Goal: Find specific page/section: Find specific page/section

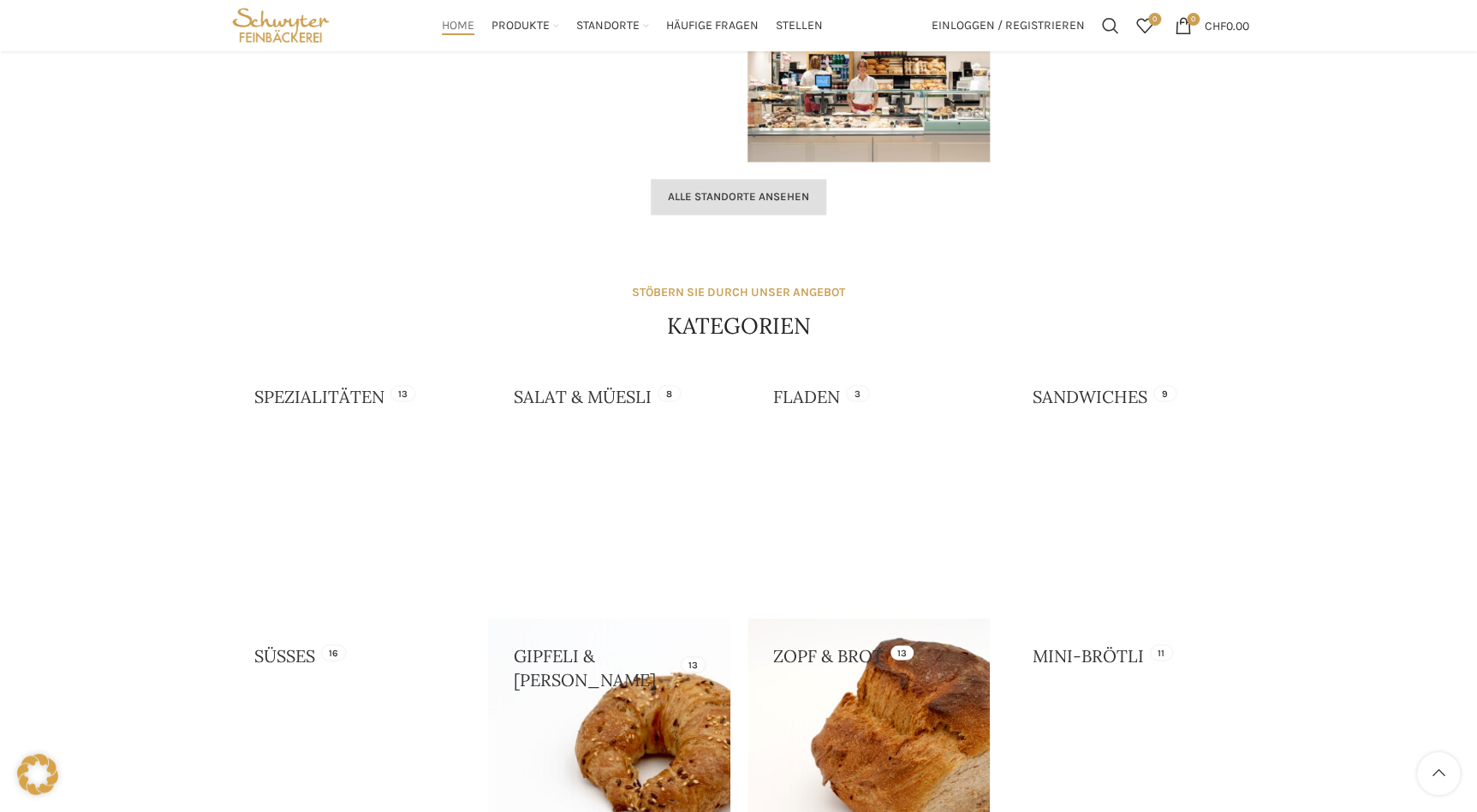
scroll to position [919, 0]
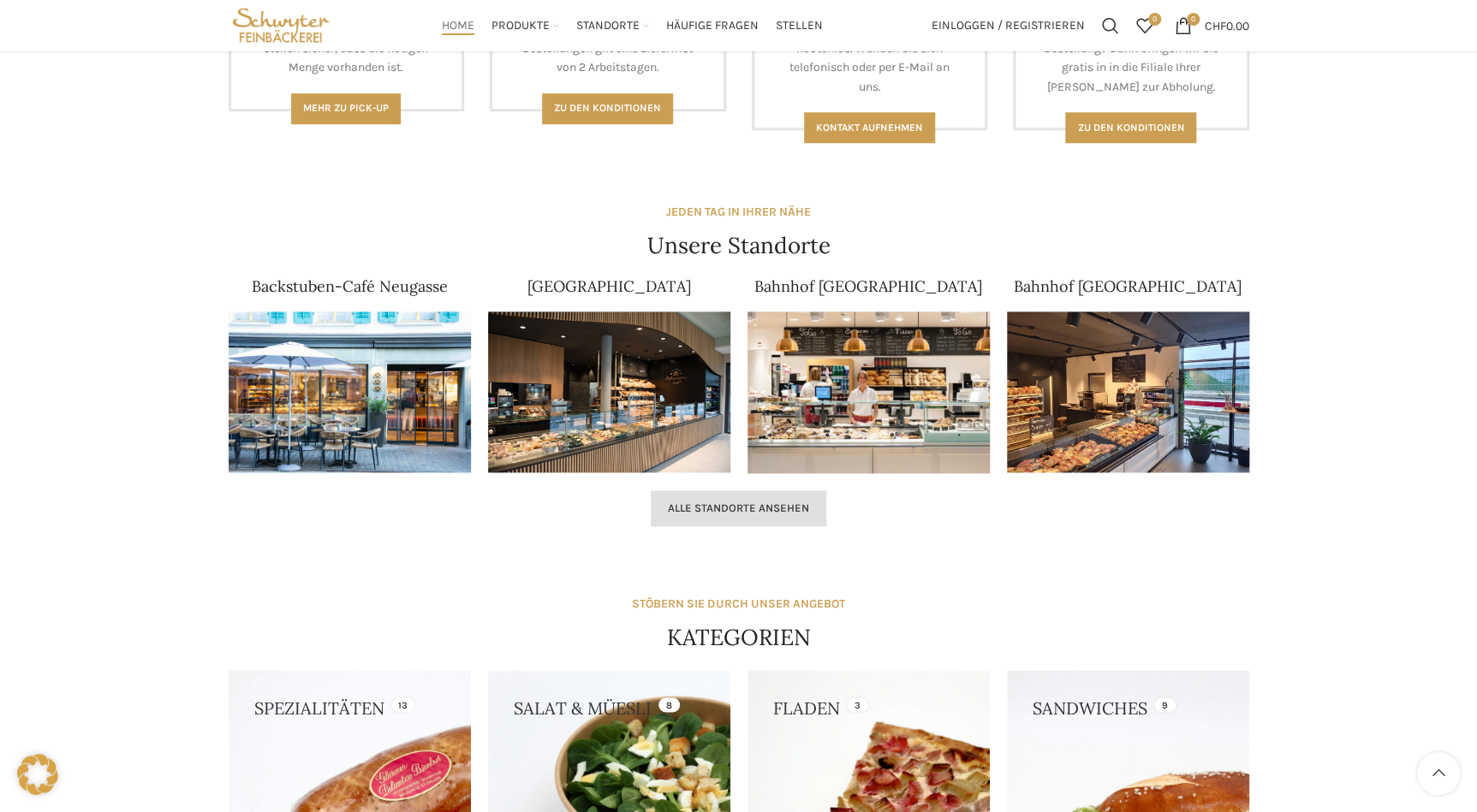
click at [728, 514] on span "Alle Standorte ansehen" at bounding box center [738, 508] width 141 height 14
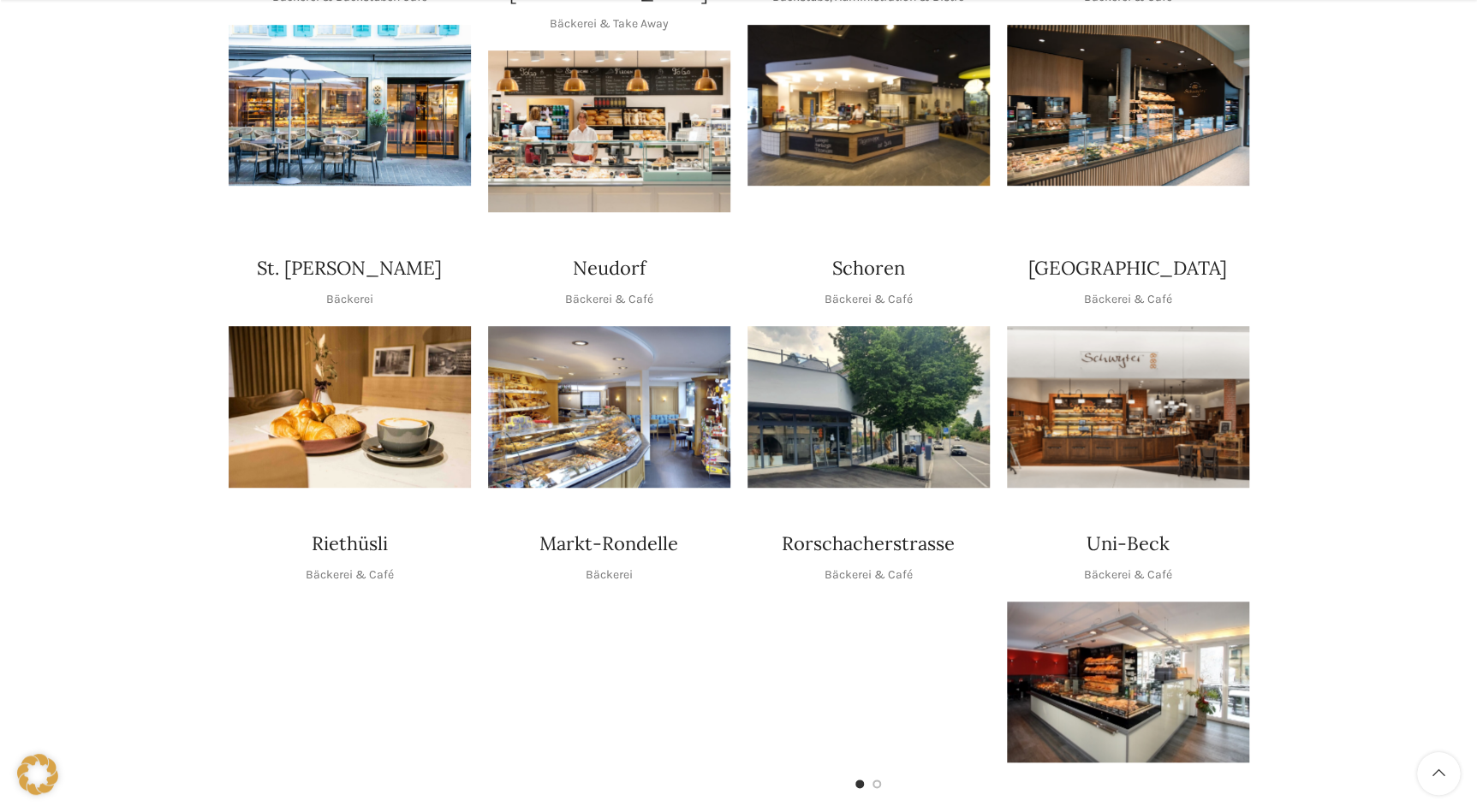
scroll to position [701, 0]
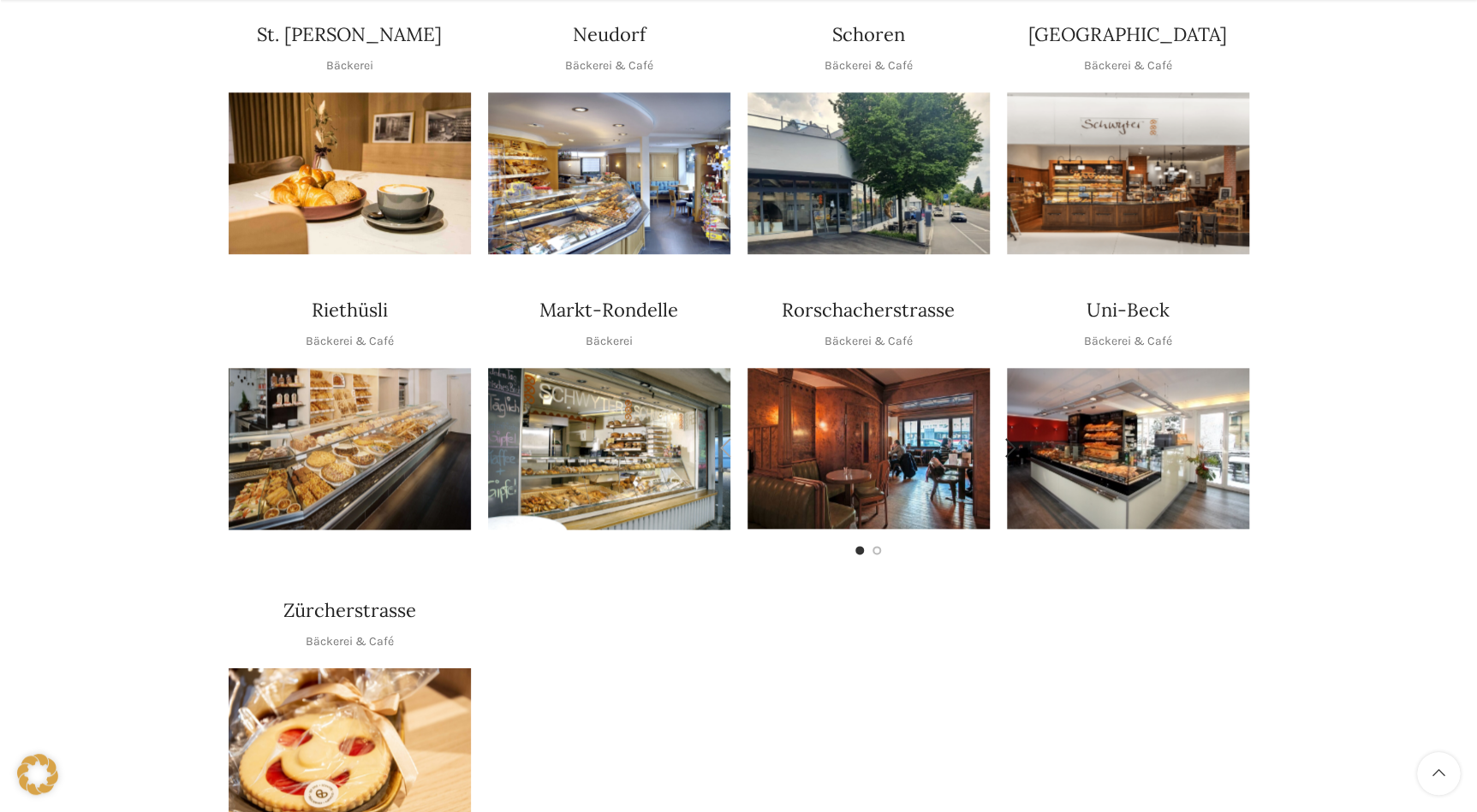
click at [826, 426] on img "1 / 2" at bounding box center [868, 448] width 242 height 161
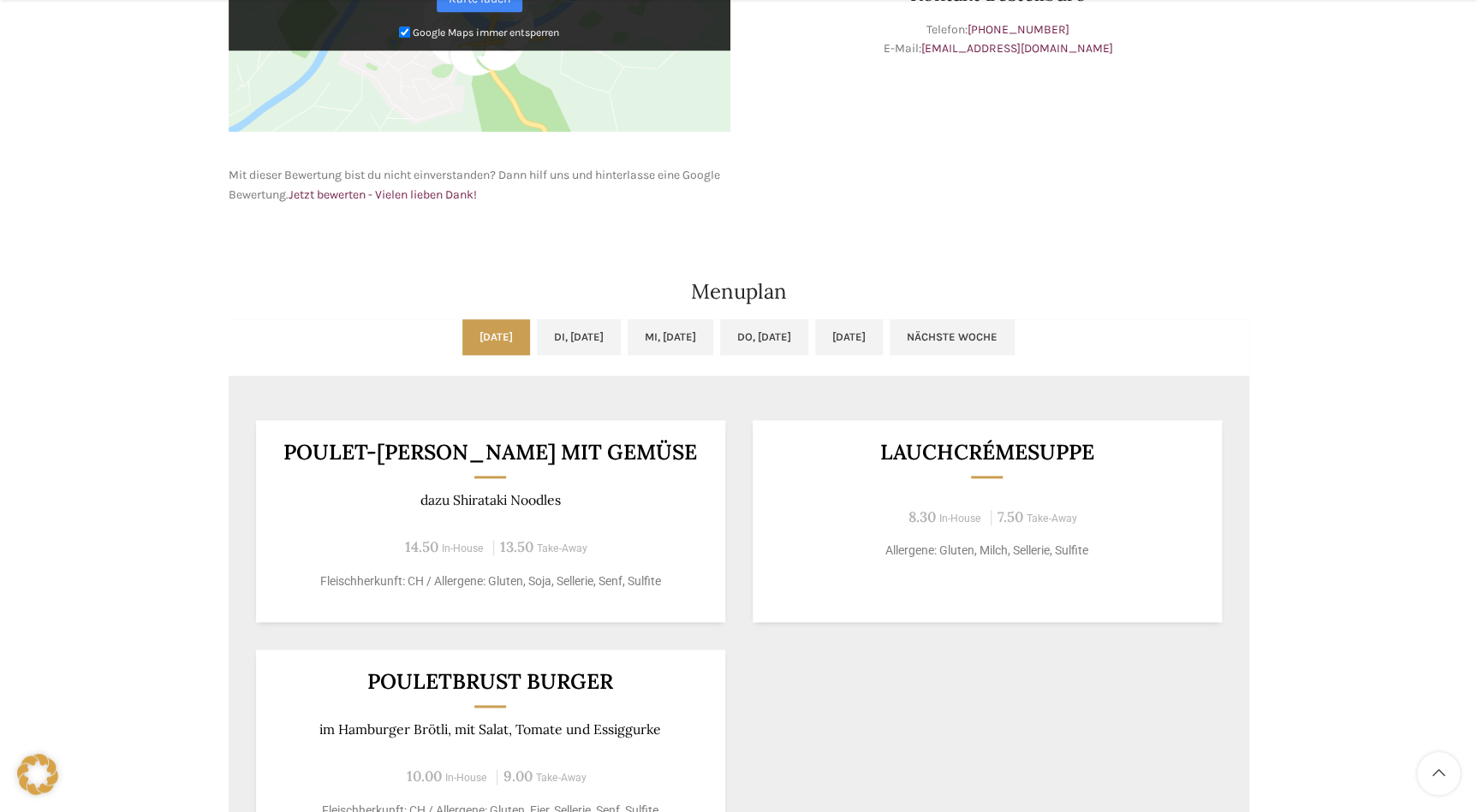
scroll to position [1011, 0]
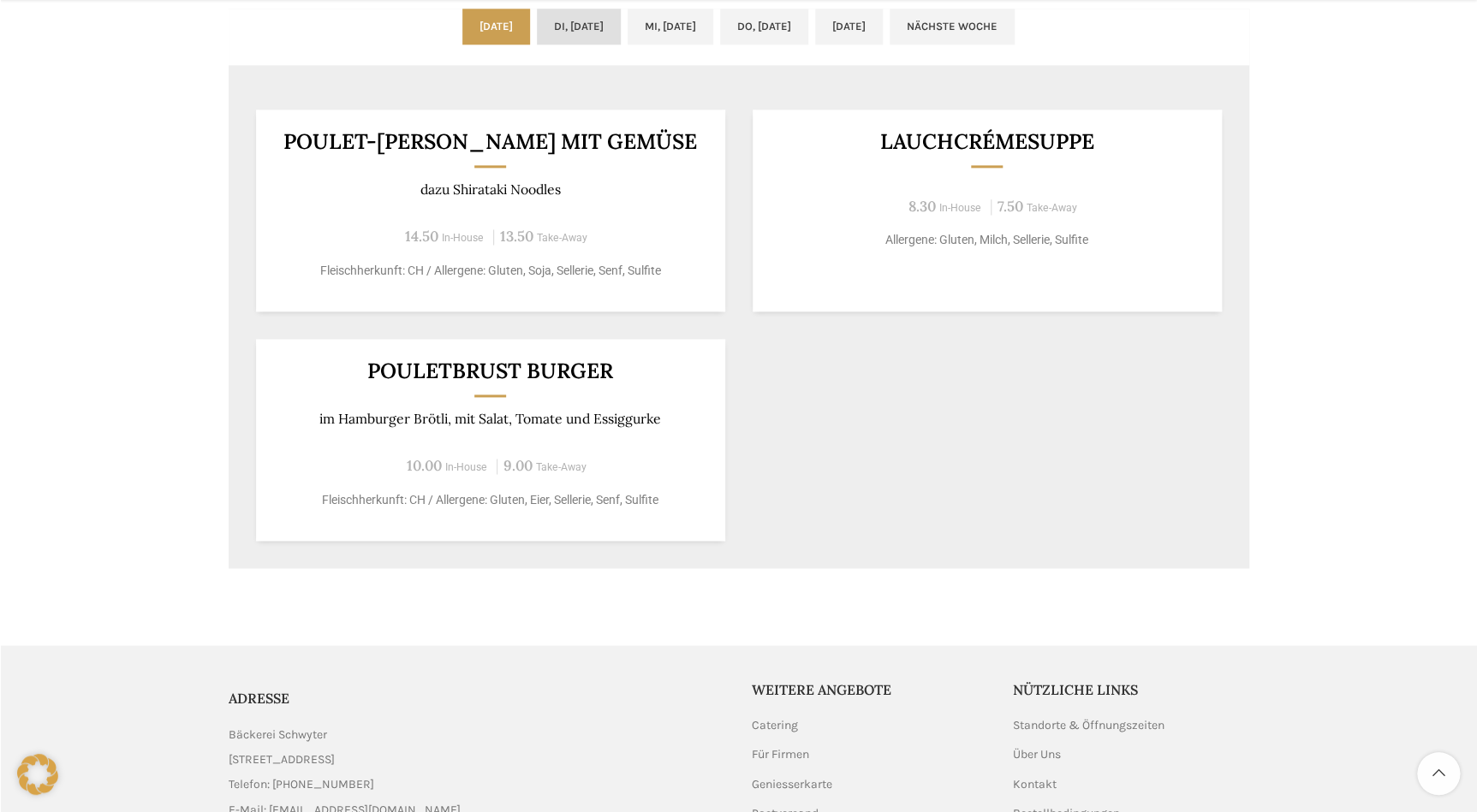
click at [537, 33] on link "Di, [DATE]" at bounding box center [579, 26] width 84 height 36
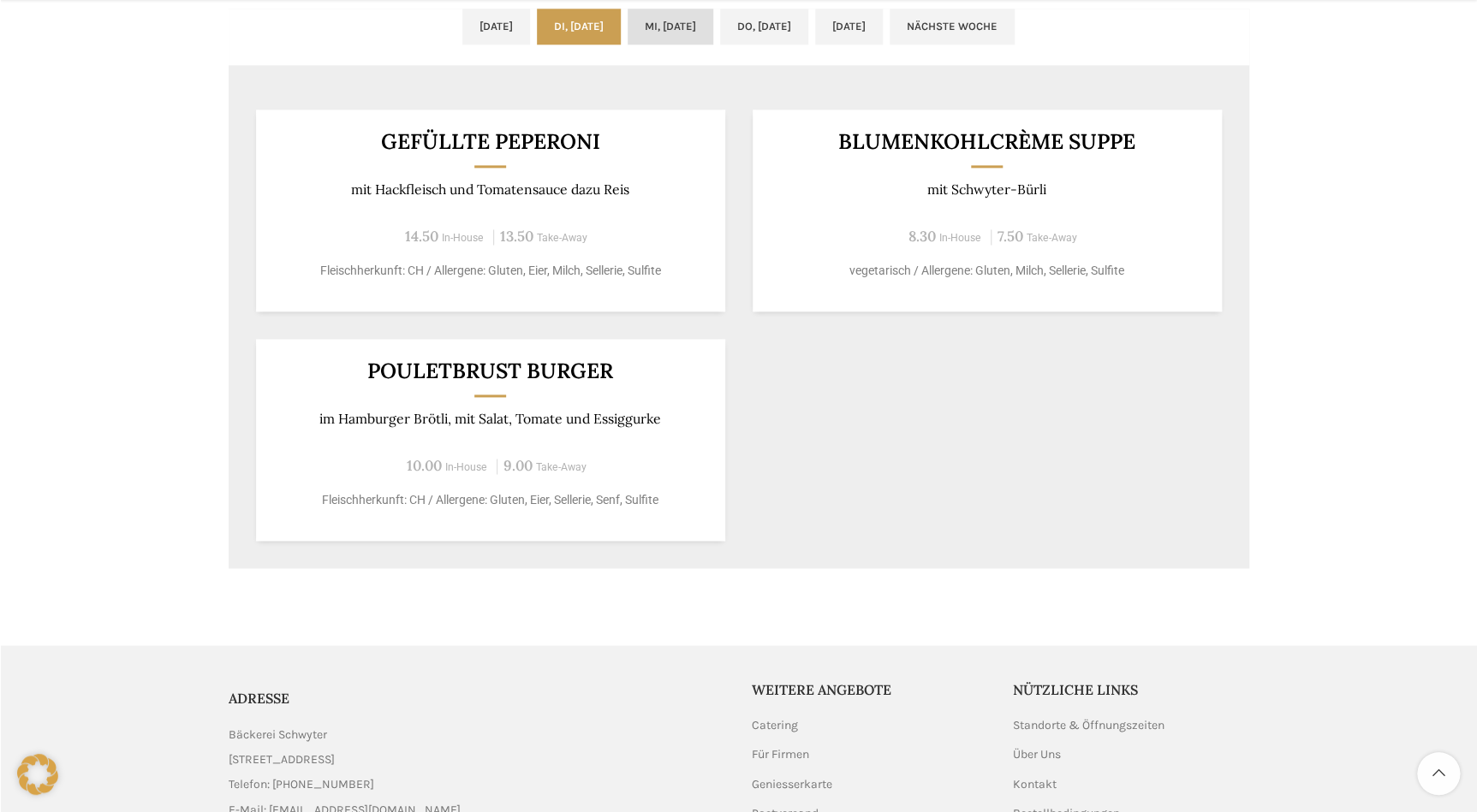
click at [647, 21] on link "Mi, [DATE]" at bounding box center [671, 26] width 86 height 36
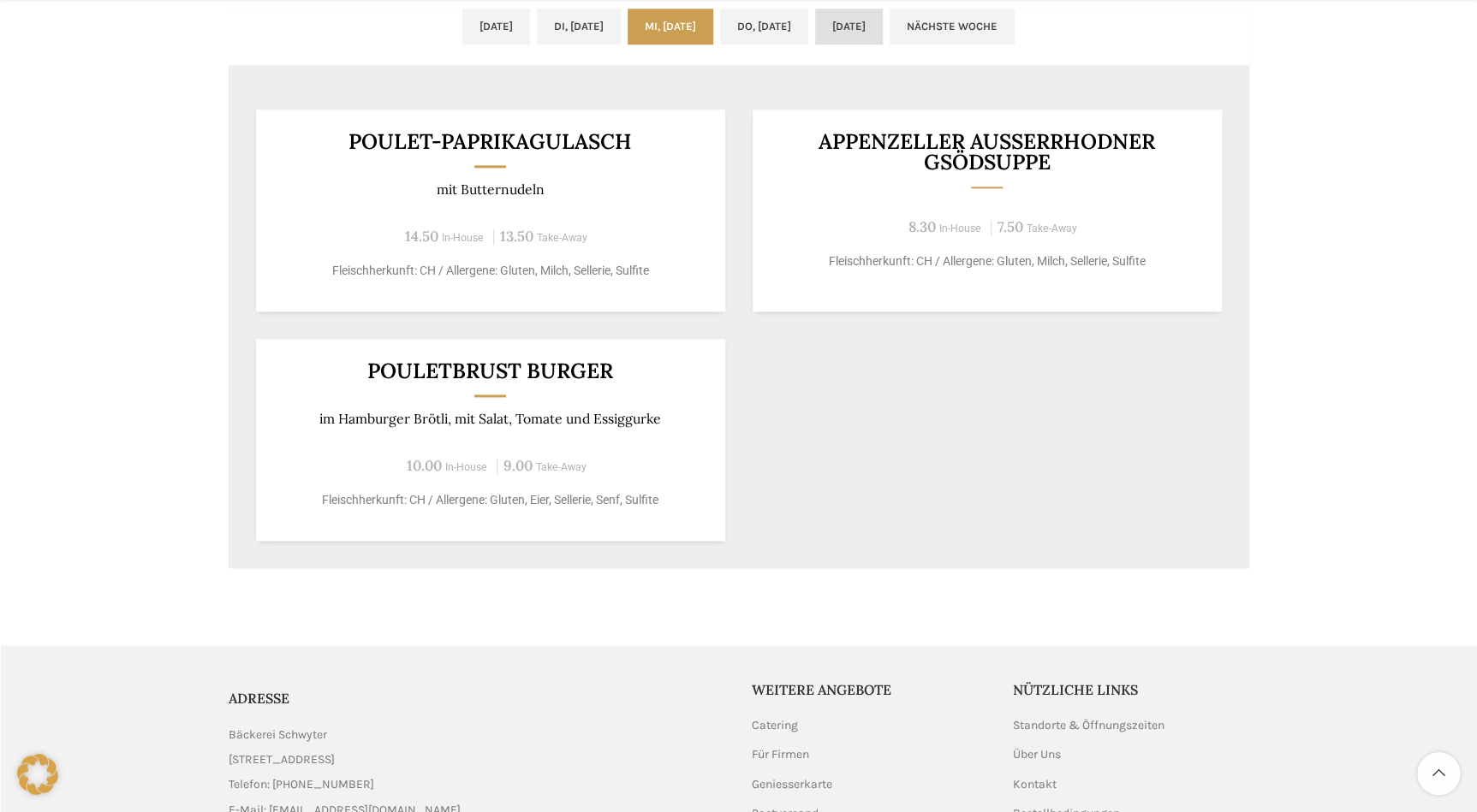
click at [854, 32] on link "[DATE]" at bounding box center [848, 26] width 68 height 36
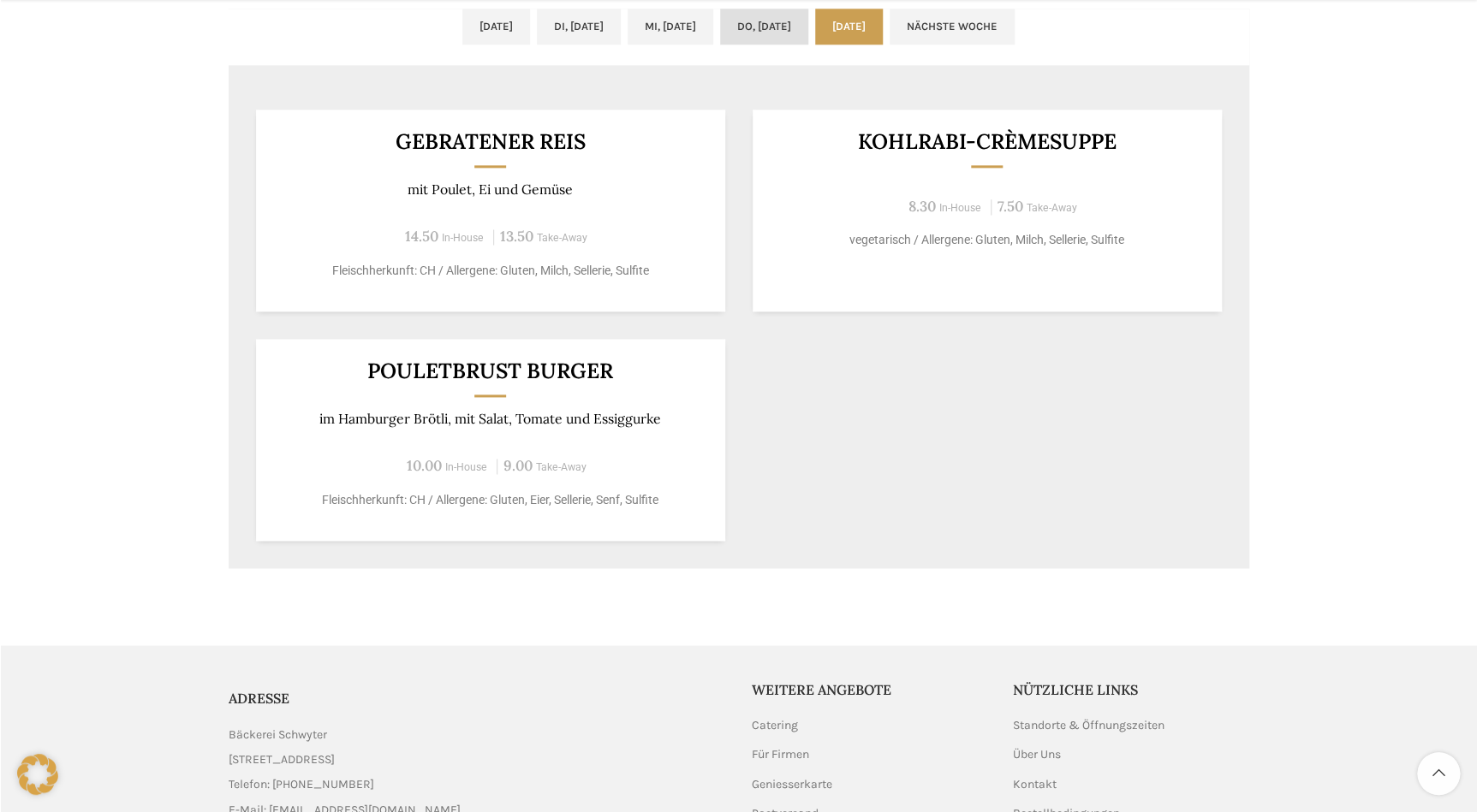
click at [796, 25] on link "Do, [DATE]" at bounding box center [764, 26] width 88 height 36
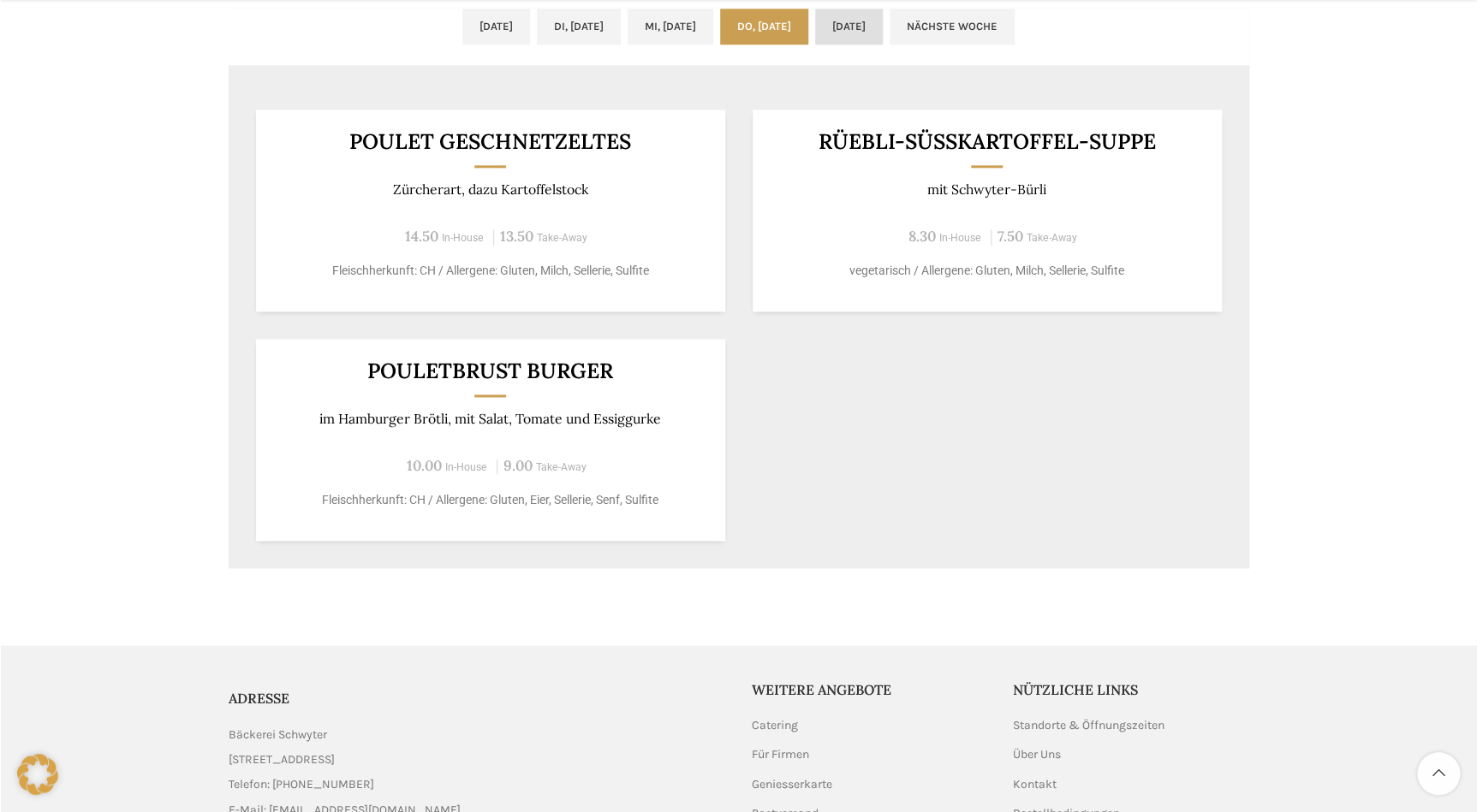
click at [883, 20] on link "[DATE]" at bounding box center [848, 26] width 68 height 36
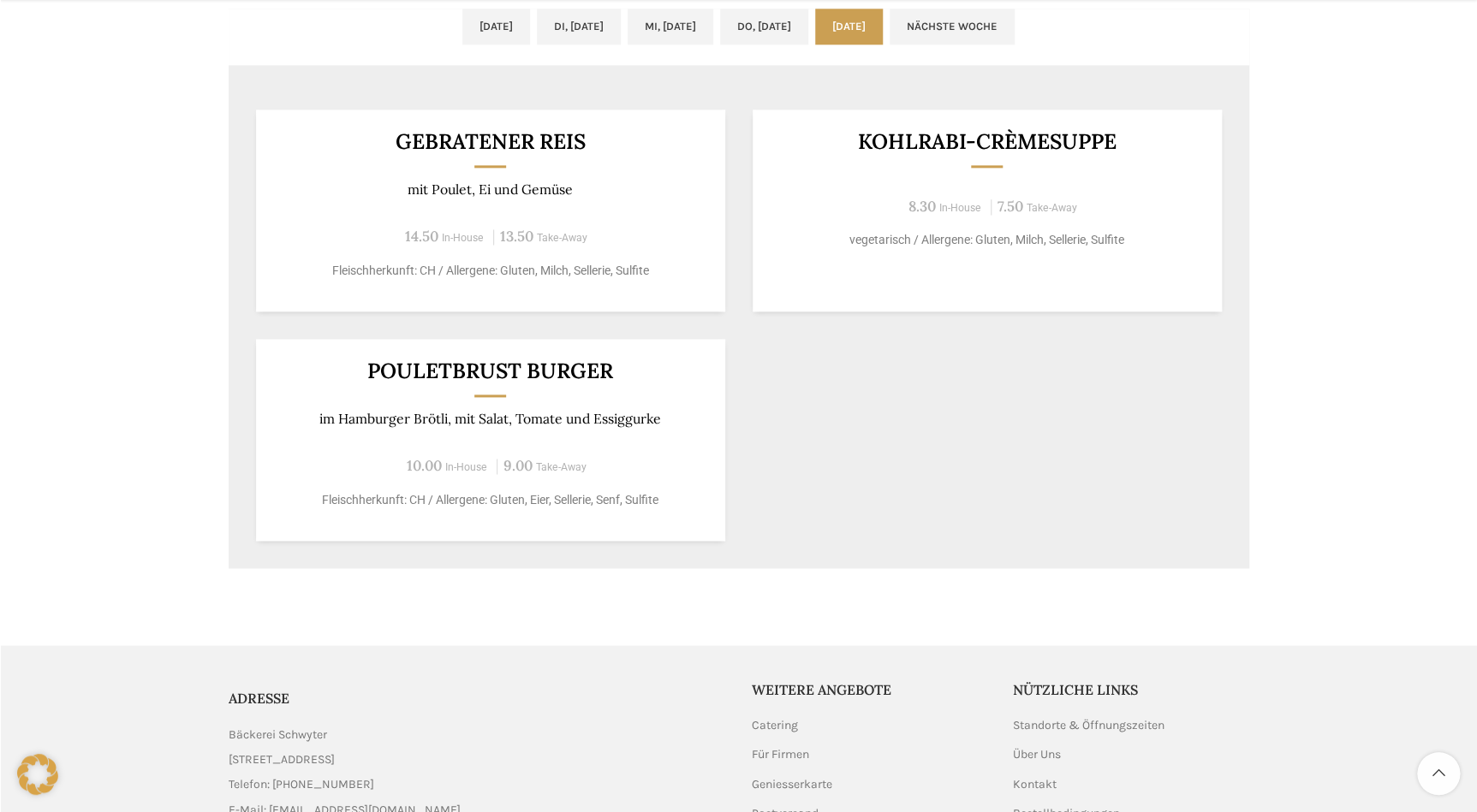
click at [1042, 47] on ul "[DATE] Di, [DATE] Mi, [DATE] Do, [DATE] [DATE] Nächste Woche" at bounding box center [738, 37] width 1020 height 56
click at [1015, 17] on link "Nächste Woche" at bounding box center [952, 26] width 125 height 36
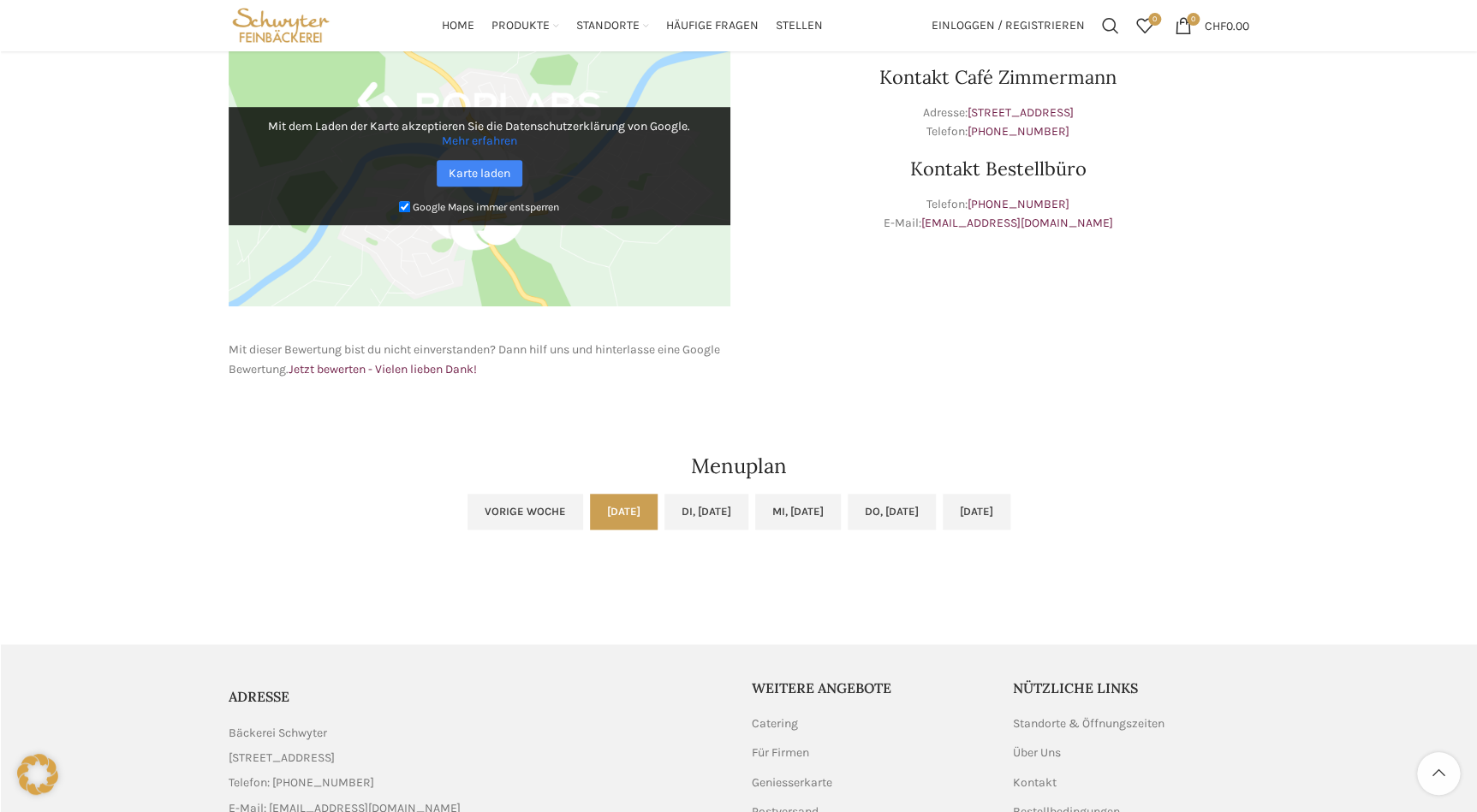
scroll to position [681, 0]
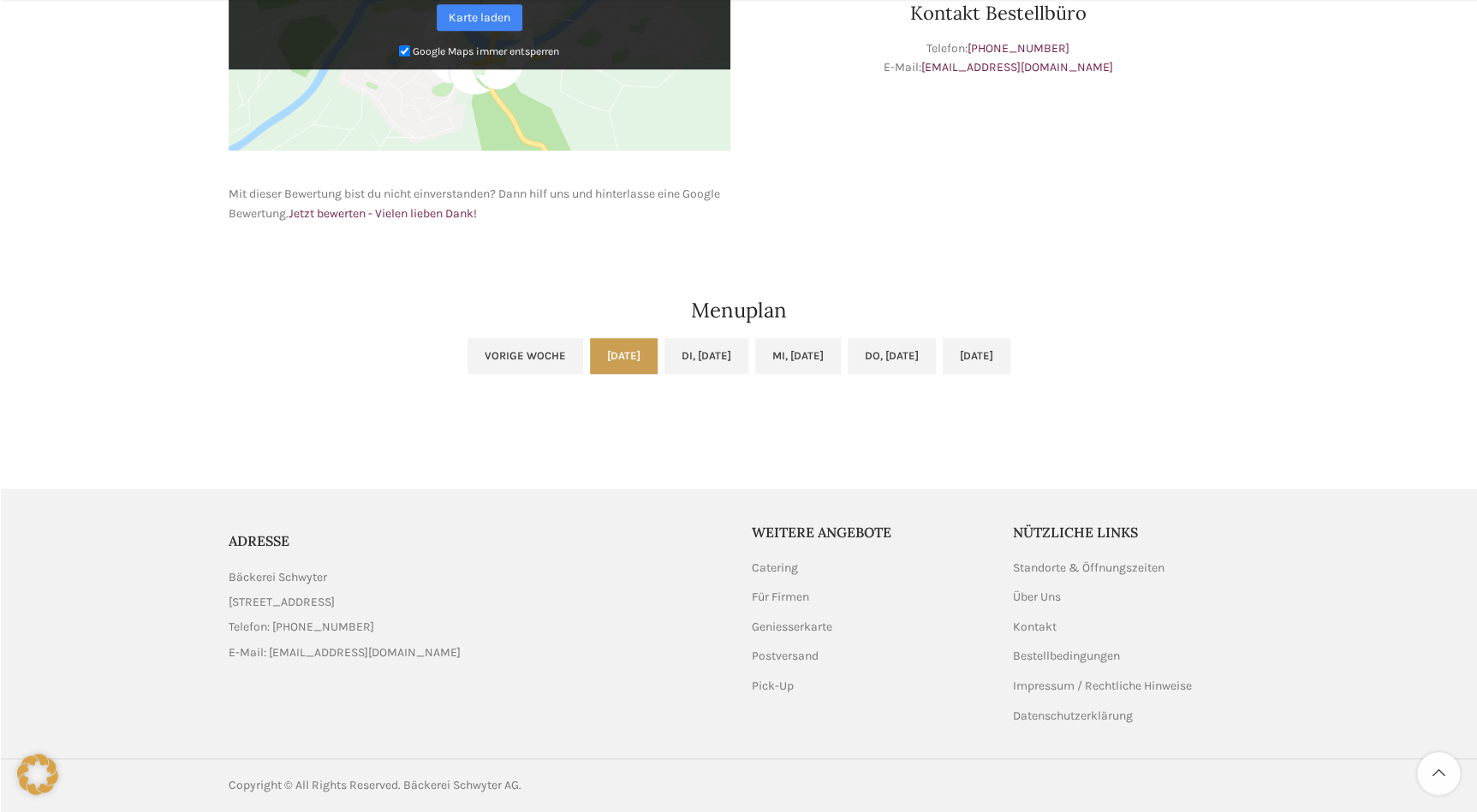
click at [590, 356] on link "[DATE]" at bounding box center [623, 356] width 68 height 36
drag, startPoint x: 683, startPoint y: 383, endPoint x: 688, endPoint y: 374, distance: 10.3
click at [683, 383] on ul "Vorige Woche [DATE] Di, [DATE] Mi, [DATE] Do, [DATE] [DATE]" at bounding box center [738, 366] width 1020 height 56
click at [689, 363] on link "Di, [DATE]" at bounding box center [707, 356] width 84 height 36
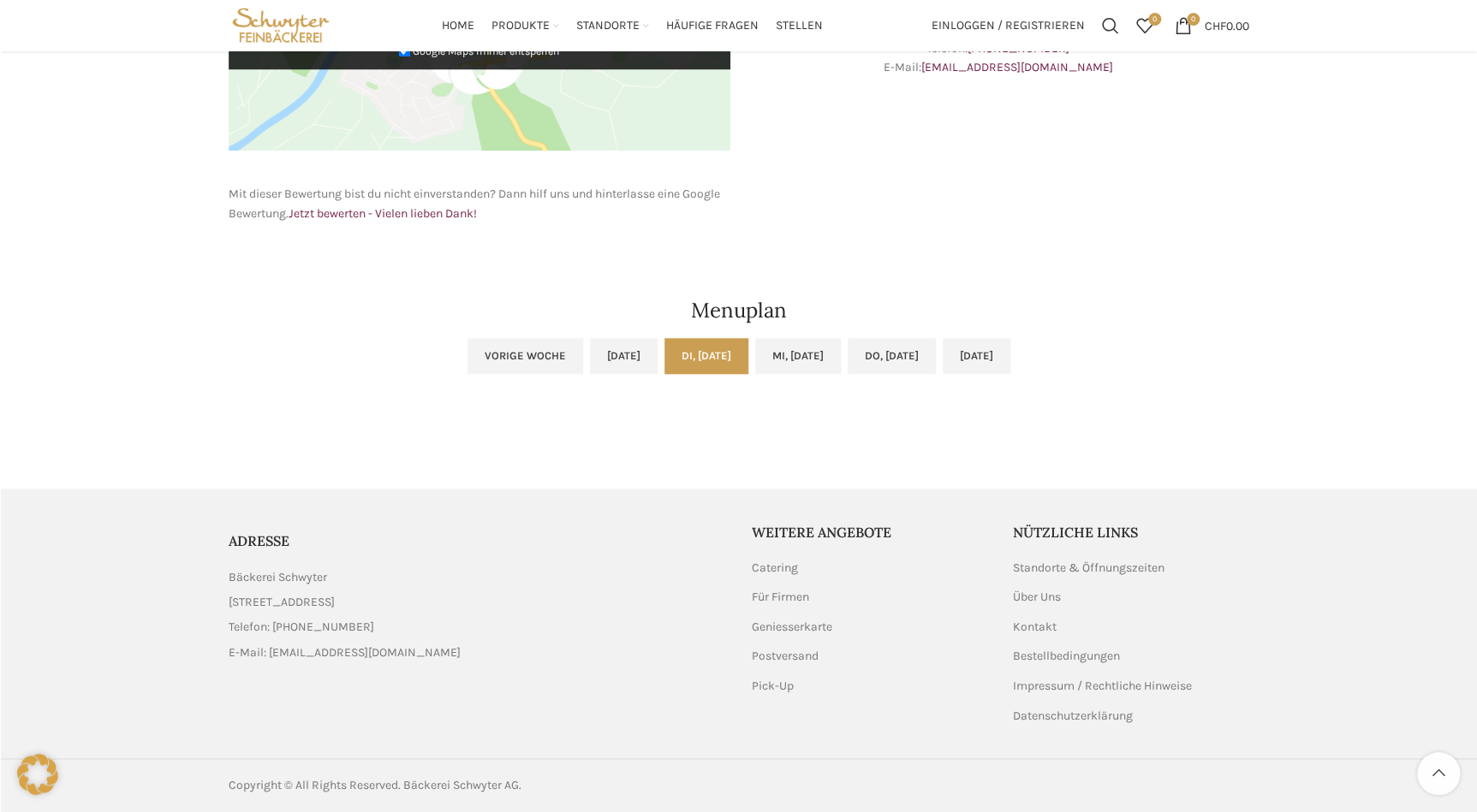
scroll to position [214, 0]
